Goal: Task Accomplishment & Management: Manage account settings

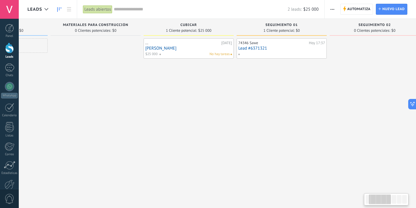
scroll to position [0, 70]
click at [272, 48] on link "Lead #6371321" at bounding box center [281, 48] width 87 height 5
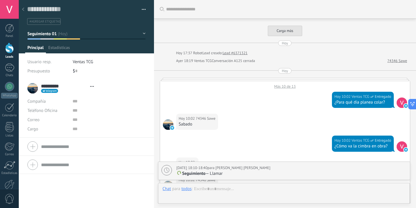
type textarea "**********"
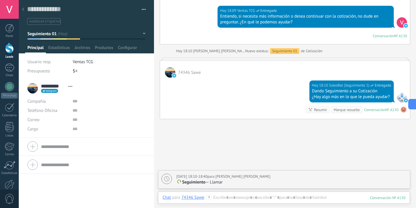
scroll to position [903, 0]
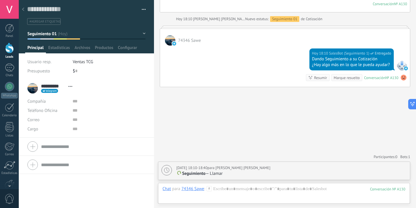
click at [23, 8] on icon at bounding box center [23, 9] width 2 height 3
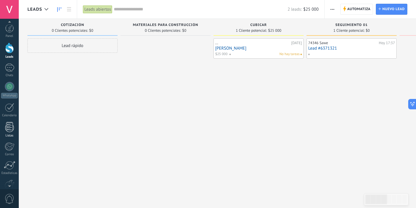
scroll to position [32, 0]
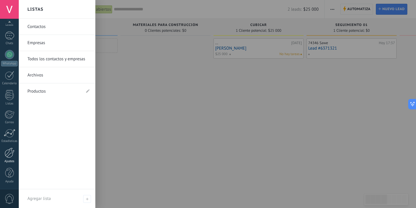
click at [5, 156] on div at bounding box center [10, 153] width 10 height 10
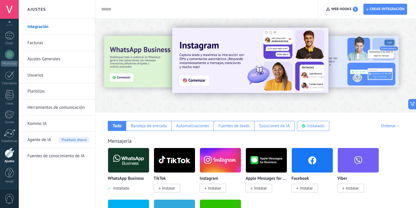
click at [43, 60] on link "Ajustes Generales" at bounding box center [58, 59] width 62 height 16
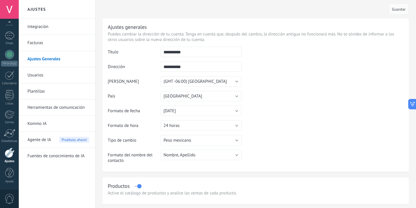
click at [41, 45] on link "Facturas" at bounding box center [58, 43] width 62 height 16
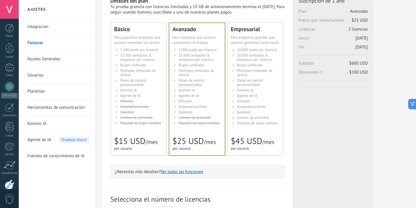
click at [176, 174] on button "Ver todas las funciones" at bounding box center [181, 171] width 42 height 5
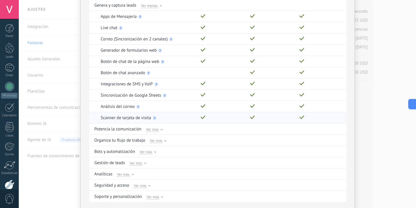
scroll to position [70, 0]
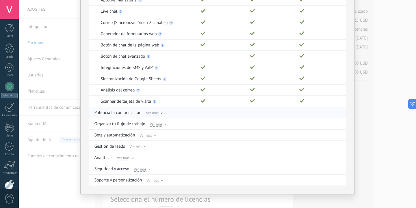
click at [161, 115] on div at bounding box center [161, 114] width 2 height 3
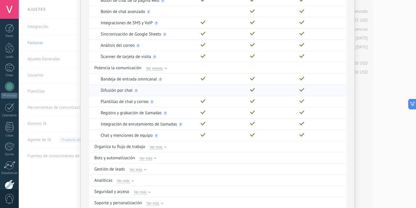
scroll to position [116, 0]
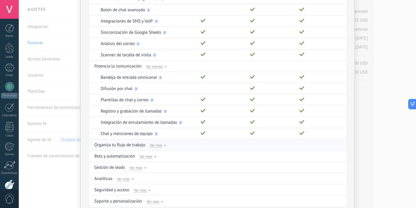
click at [163, 145] on div "Ver más" at bounding box center [158, 144] width 17 height 5
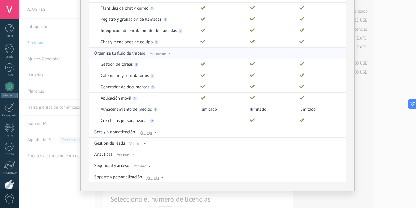
scroll to position [210, 0]
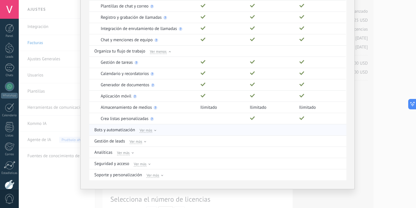
click at [152, 131] on div "Ver más" at bounding box center [147, 129] width 17 height 5
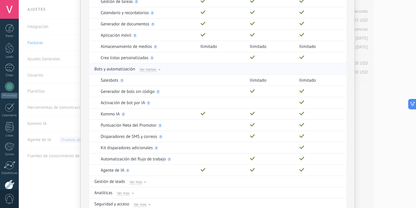
scroll to position [270, 0]
click at [136, 182] on span "Ver más" at bounding box center [136, 182] width 13 height 5
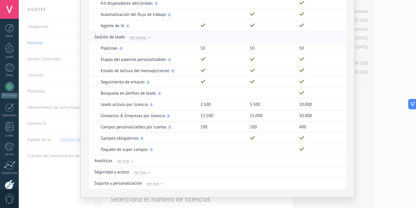
scroll to position [424, 0]
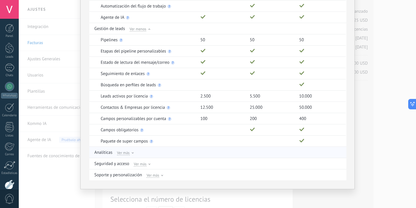
click at [126, 153] on span "Ver más" at bounding box center [123, 152] width 13 height 5
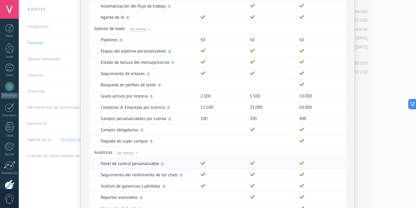
scroll to position [480, 0]
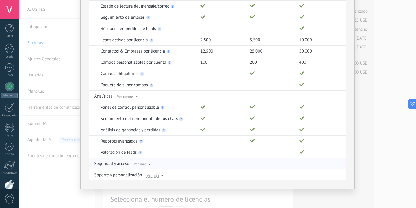
click at [139, 164] on span "Ver más" at bounding box center [140, 163] width 13 height 5
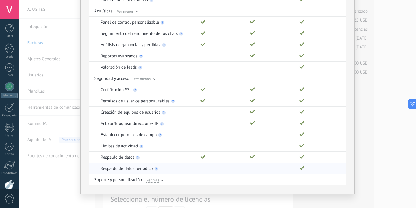
scroll to position [566, 0]
click at [146, 180] on span "Ver más" at bounding box center [152, 179] width 13 height 5
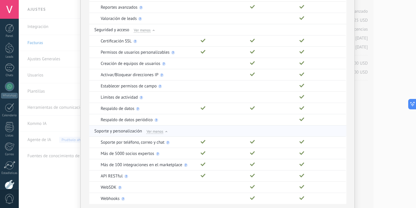
scroll to position [638, 0]
